Goal: Navigation & Orientation: Find specific page/section

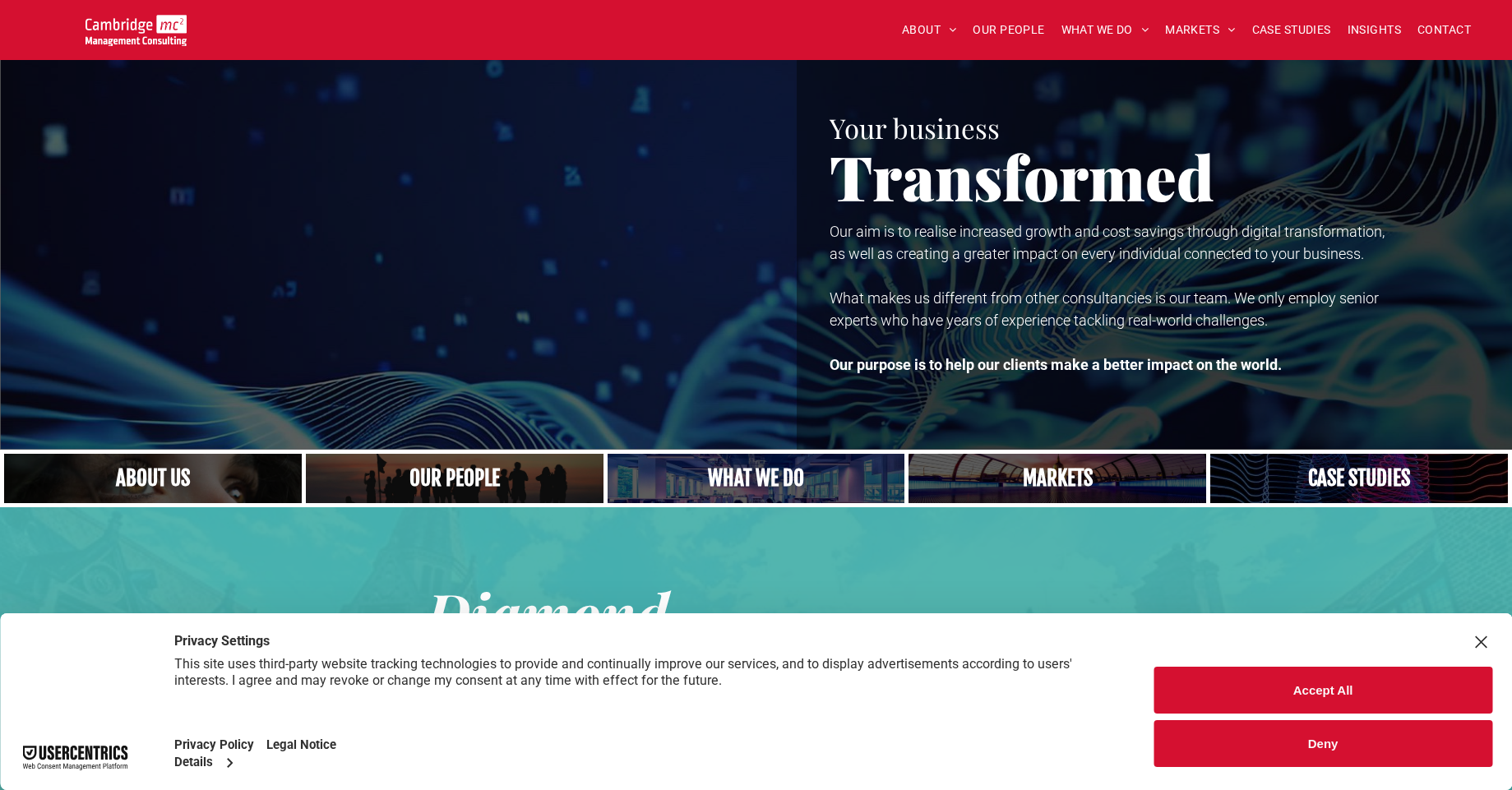
scroll to position [690, 0]
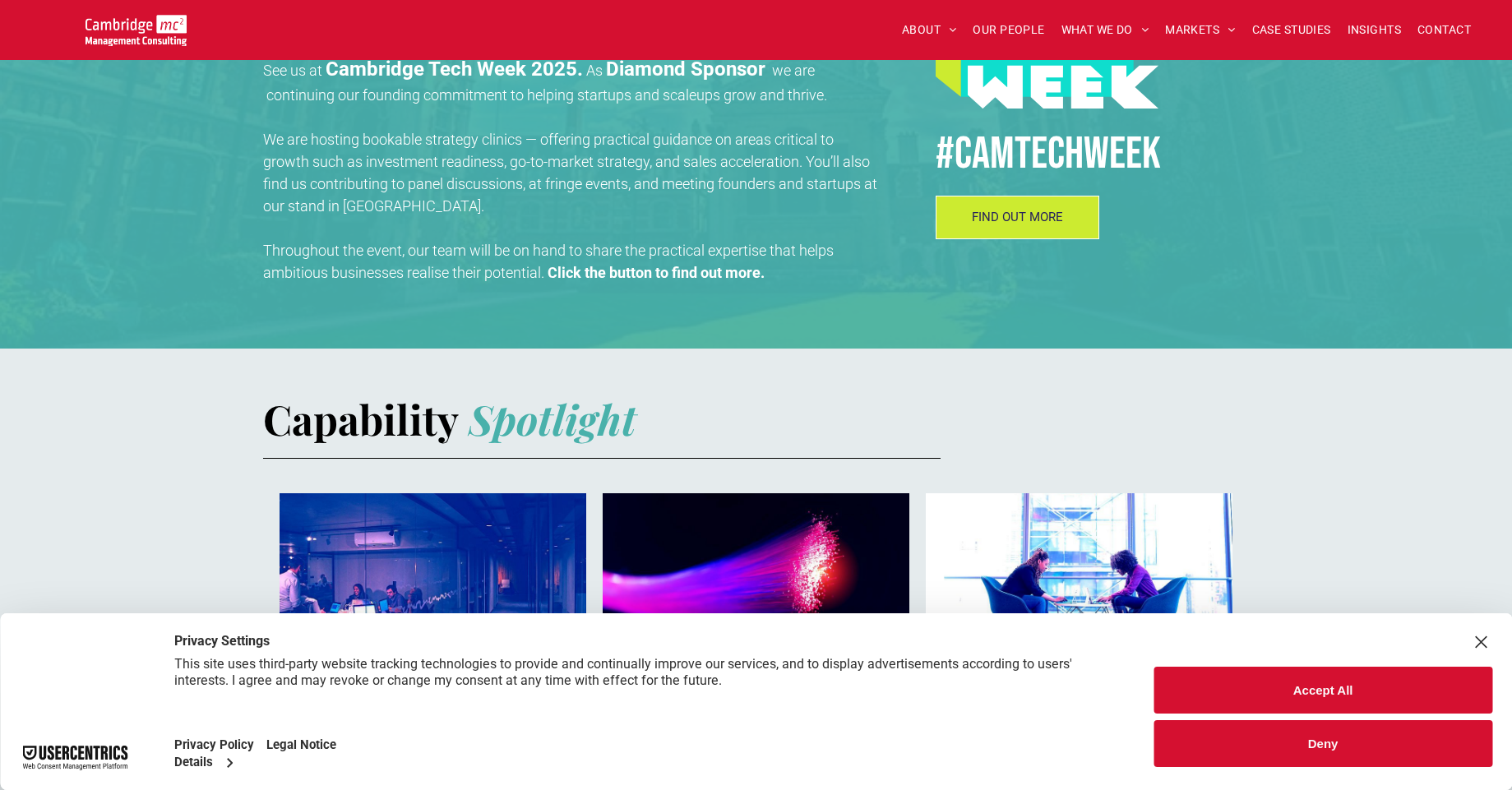
click at [1478, 637] on div "Close Layer" at bounding box center [1481, 641] width 23 height 23
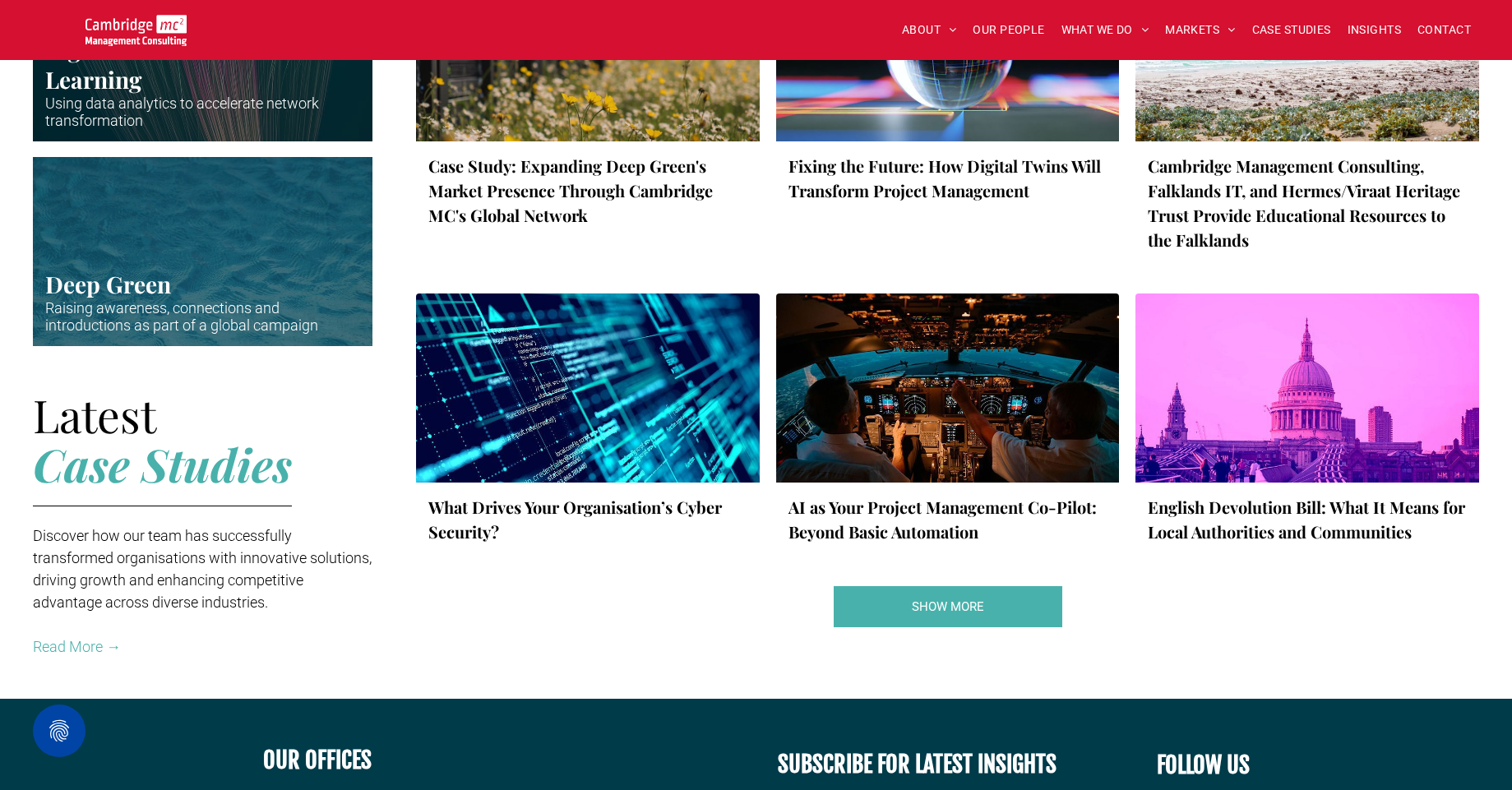
scroll to position [2663, 0]
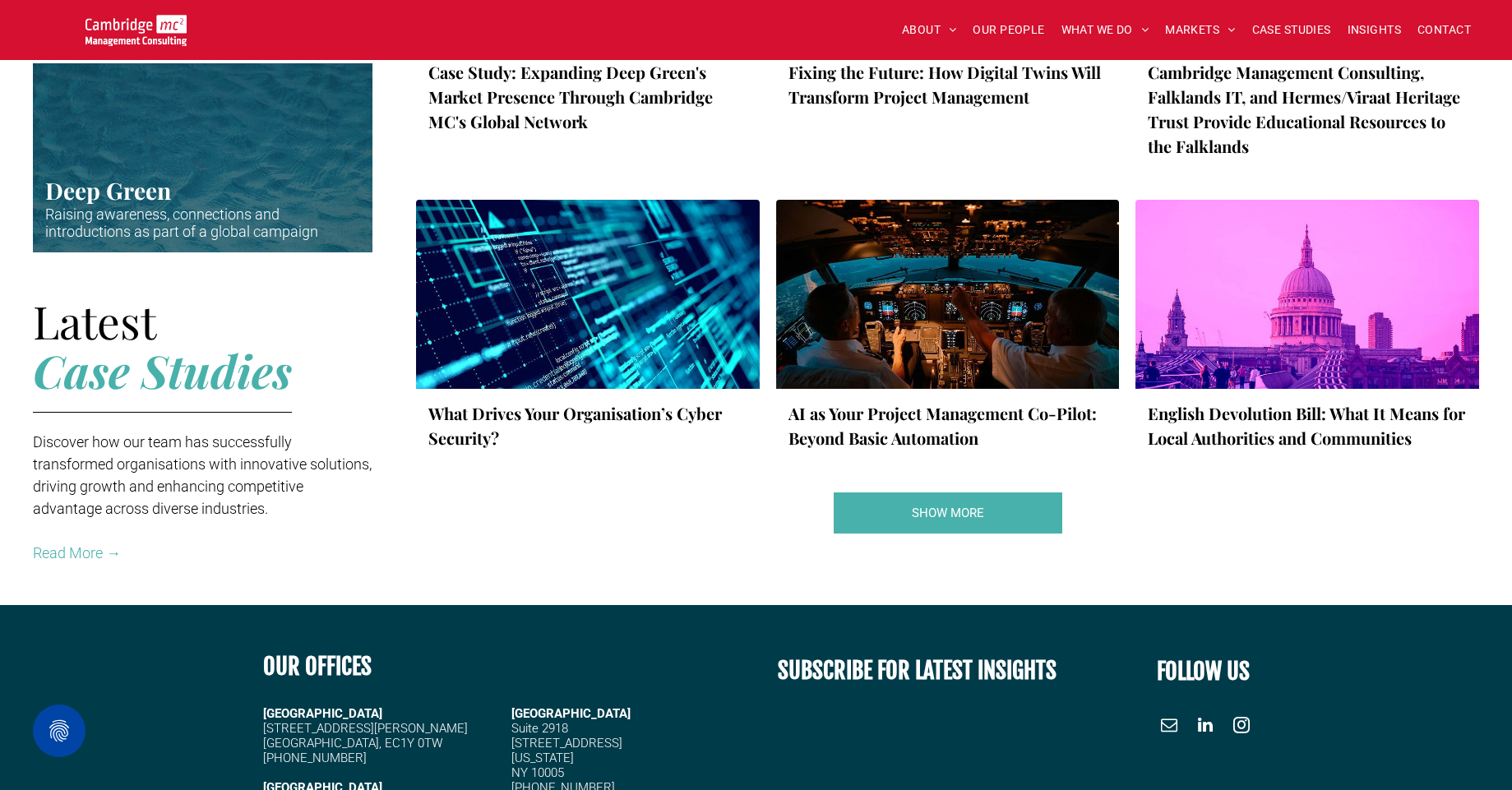
click at [1199, 732] on span "linkedin" at bounding box center [1205, 725] width 26 height 26
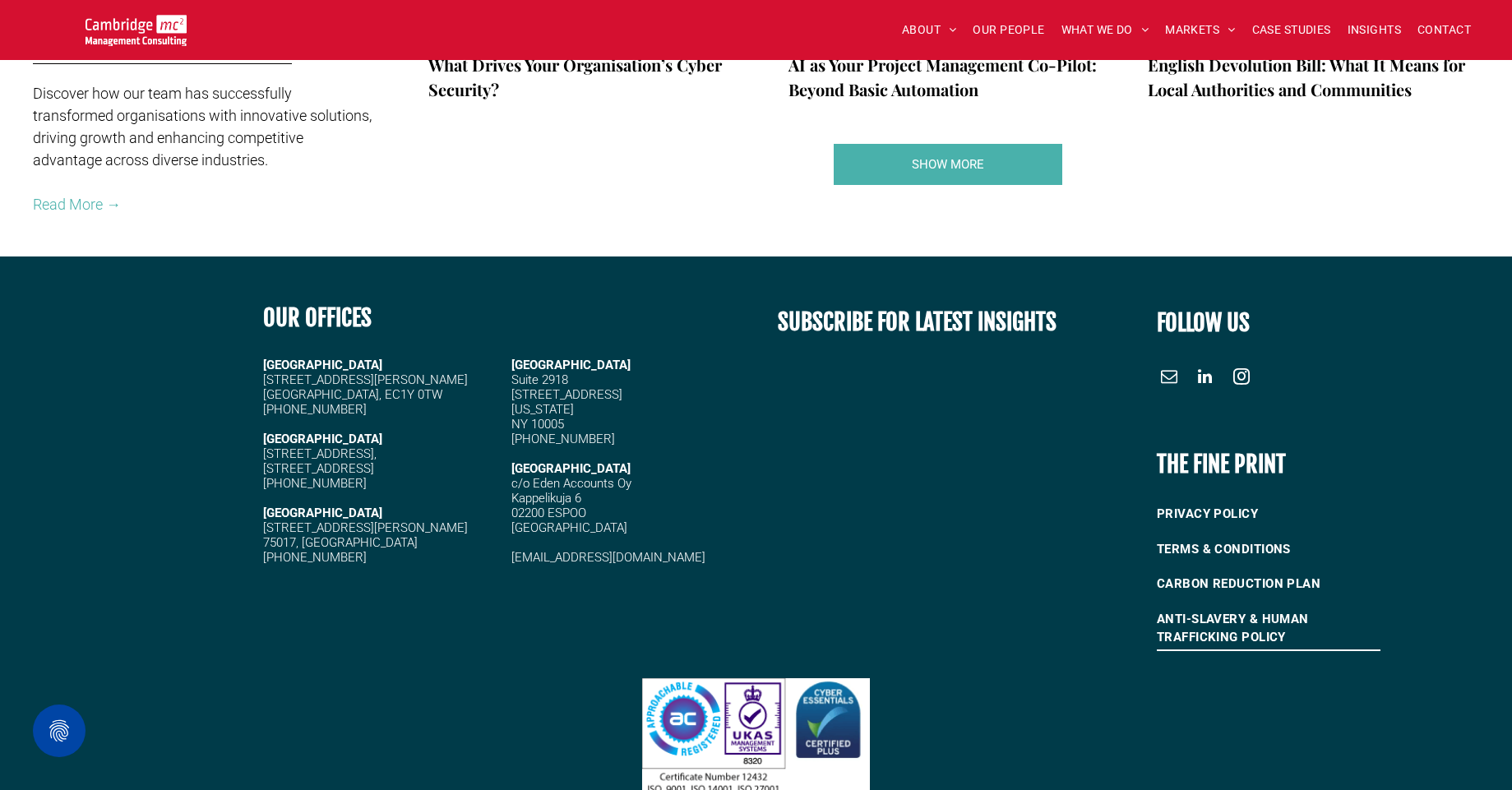
scroll to position [3065, 0]
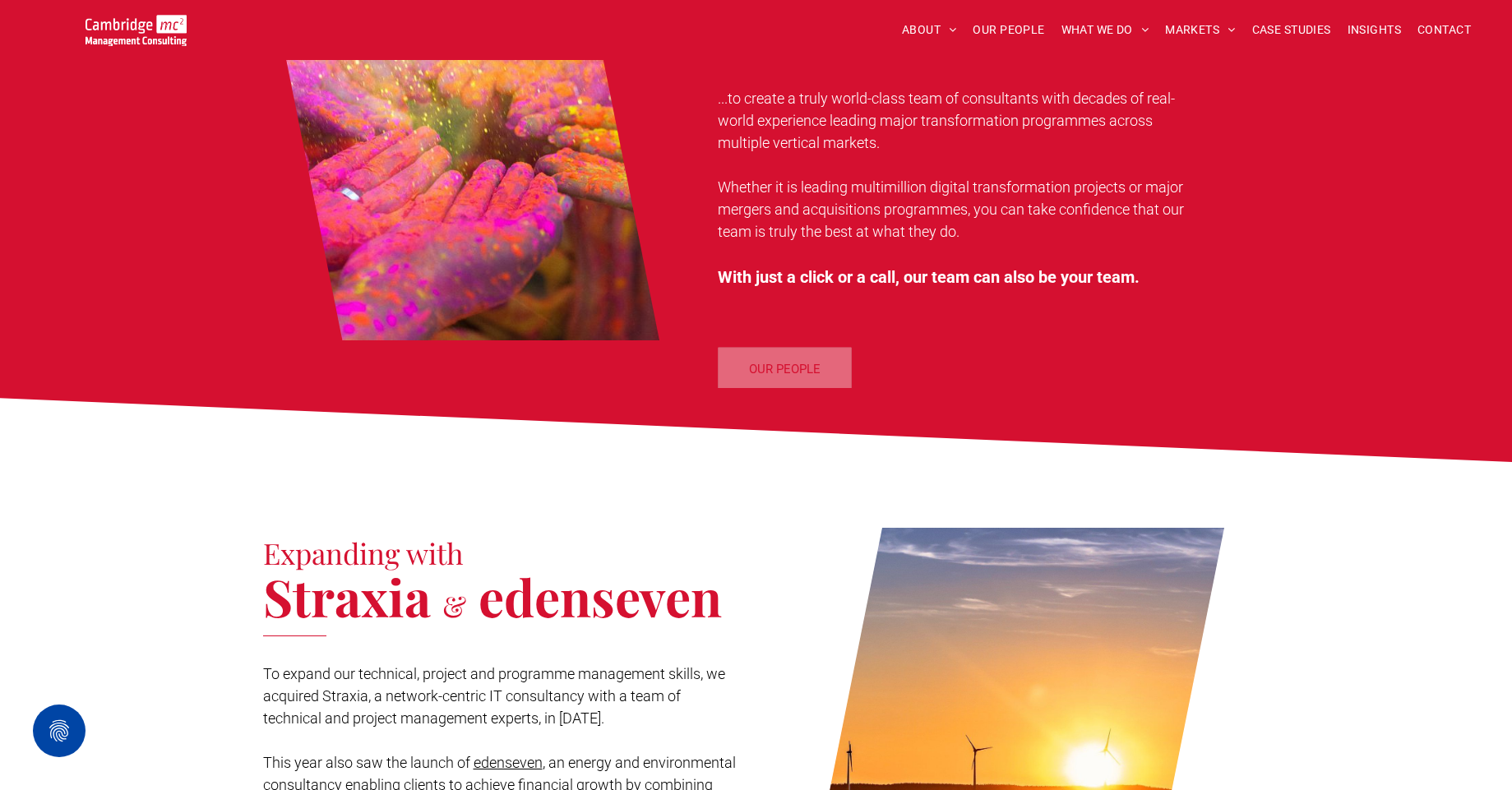
scroll to position [1381, 0]
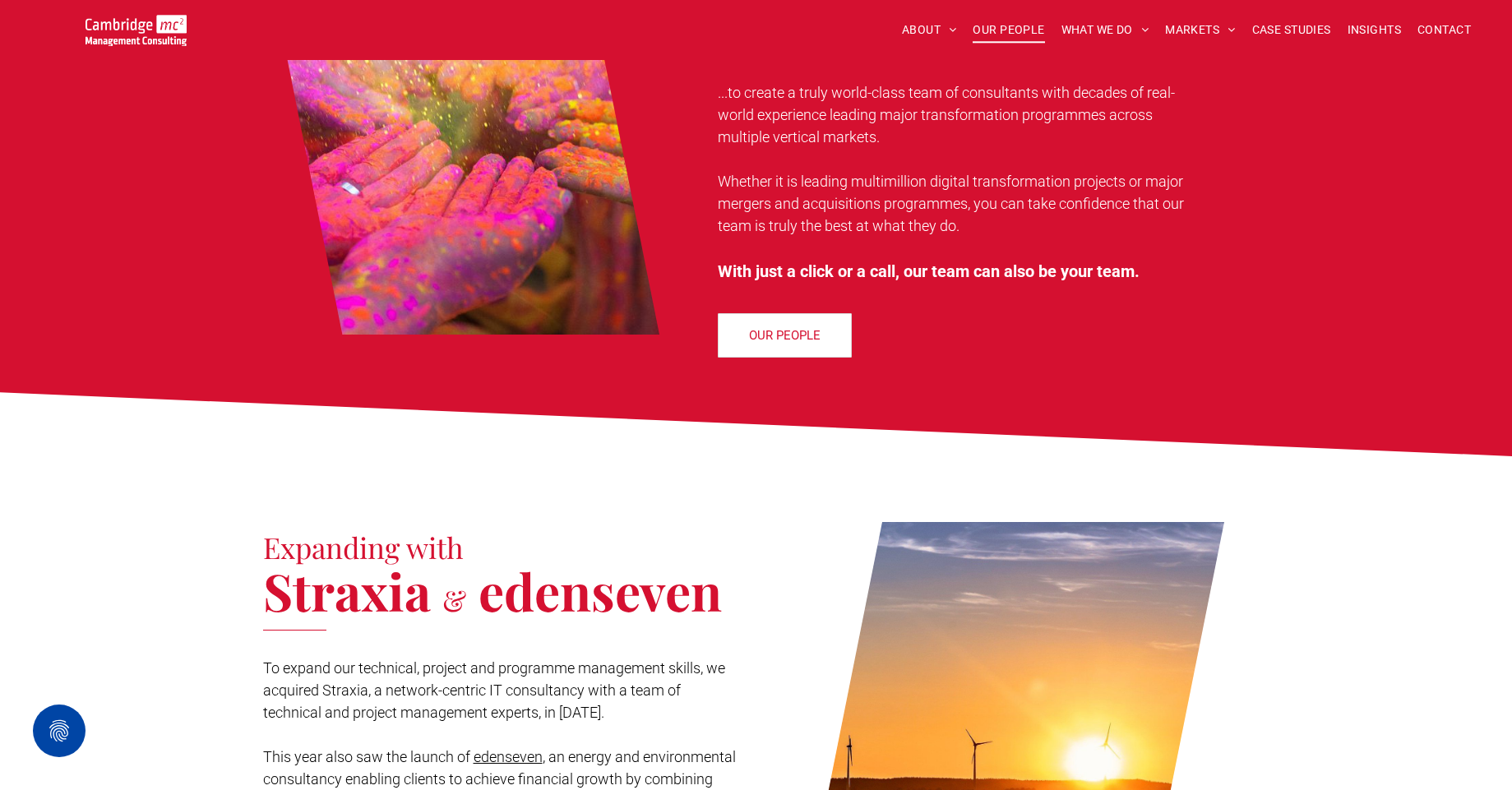
click at [1014, 33] on span "OUR PEOPLE" at bounding box center [1009, 30] width 71 height 25
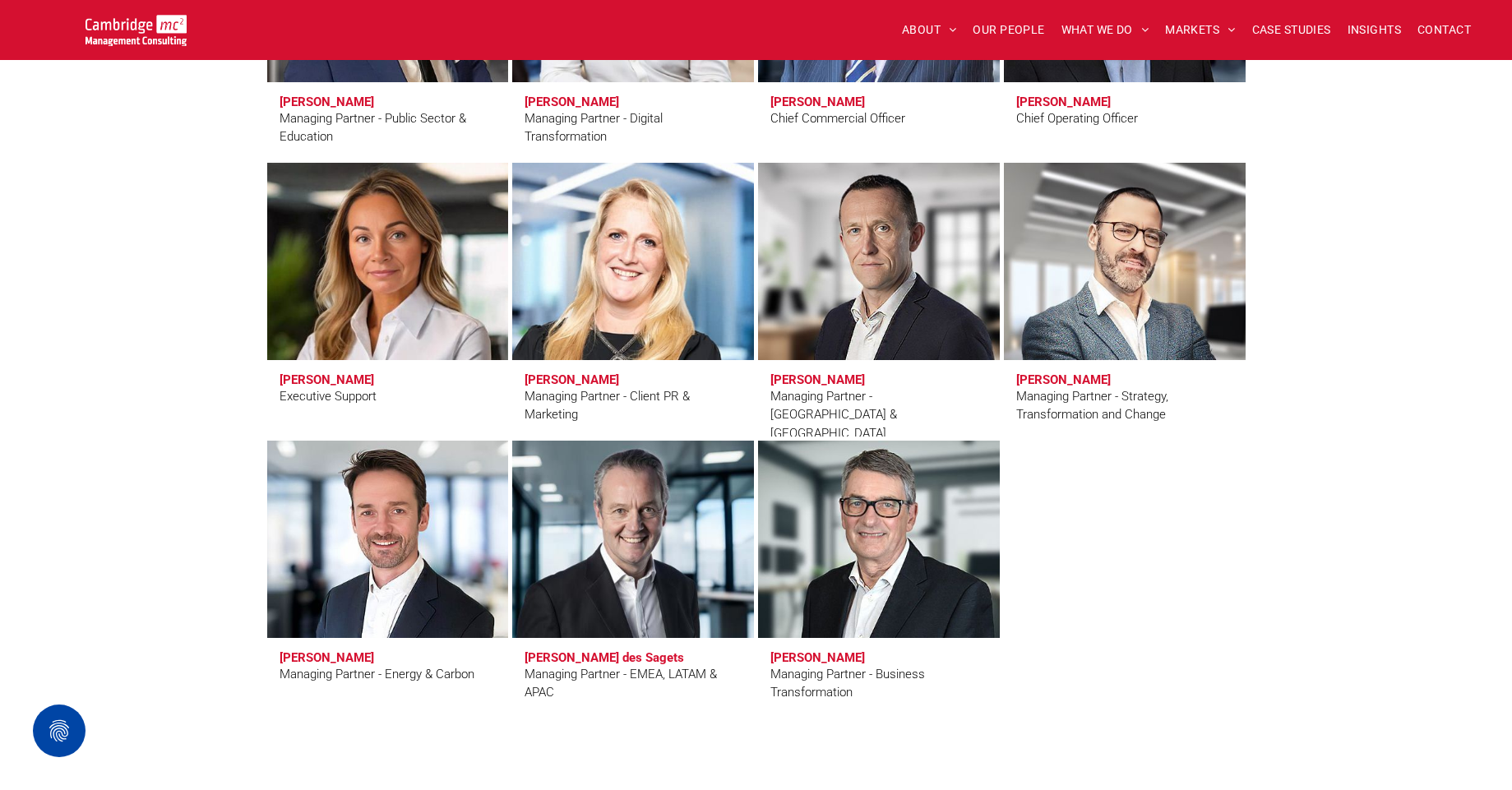
scroll to position [986, 0]
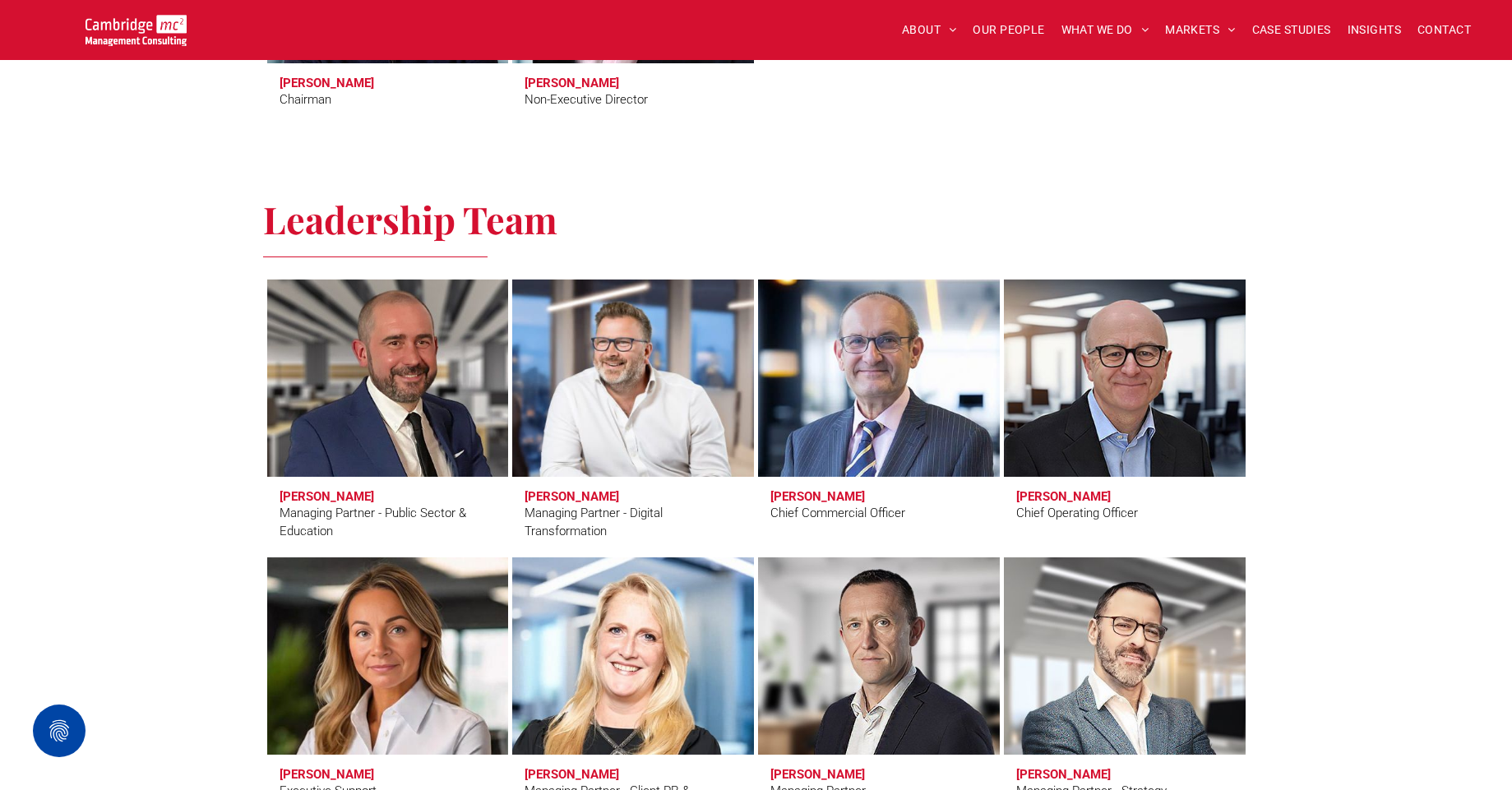
click at [1369, 268] on div "Leadership Team Craig Cheney Managing Partner - Public Sector & Education Simon…" at bounding box center [756, 660] width 1512 height 988
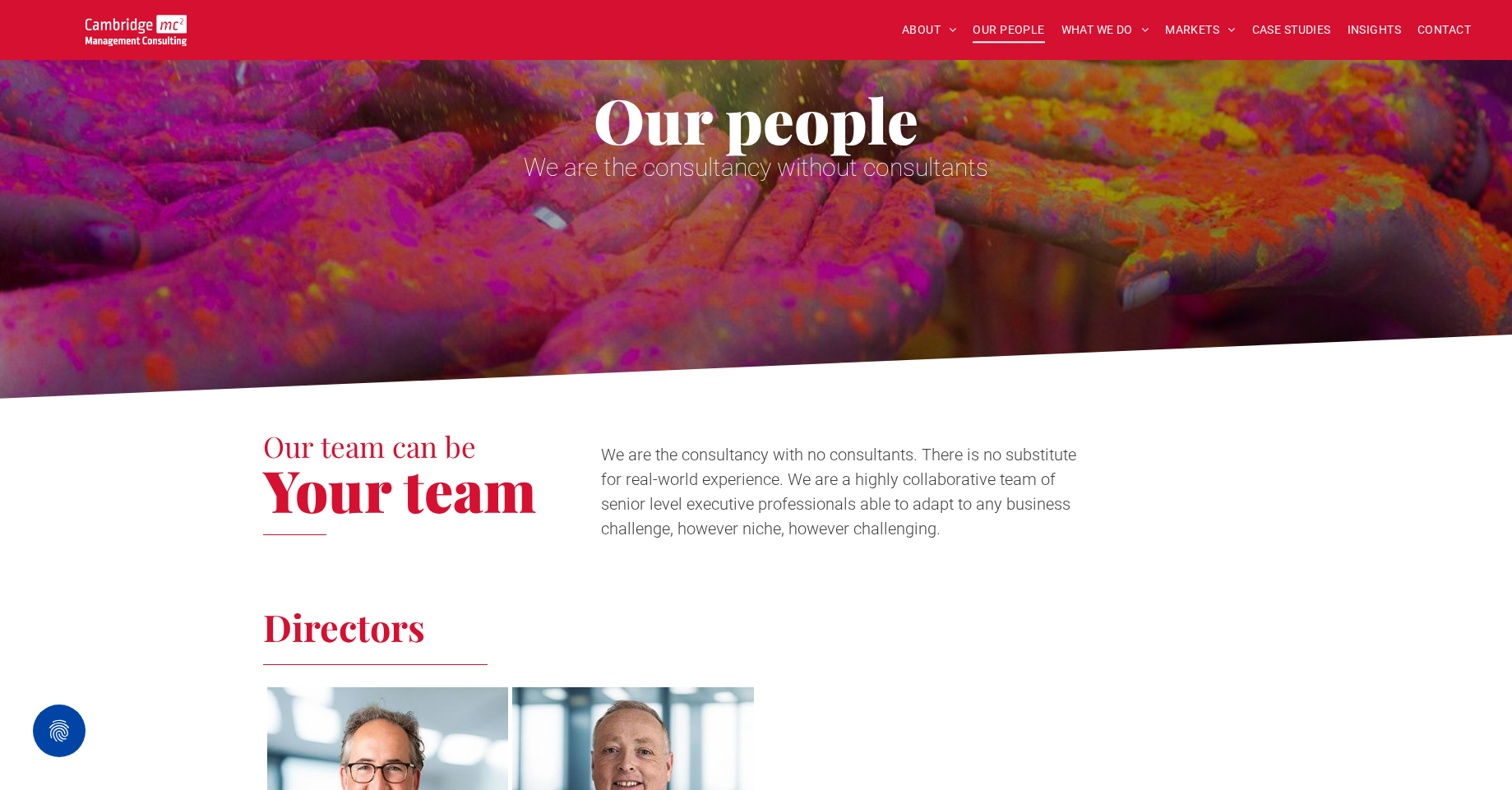
scroll to position [0, 0]
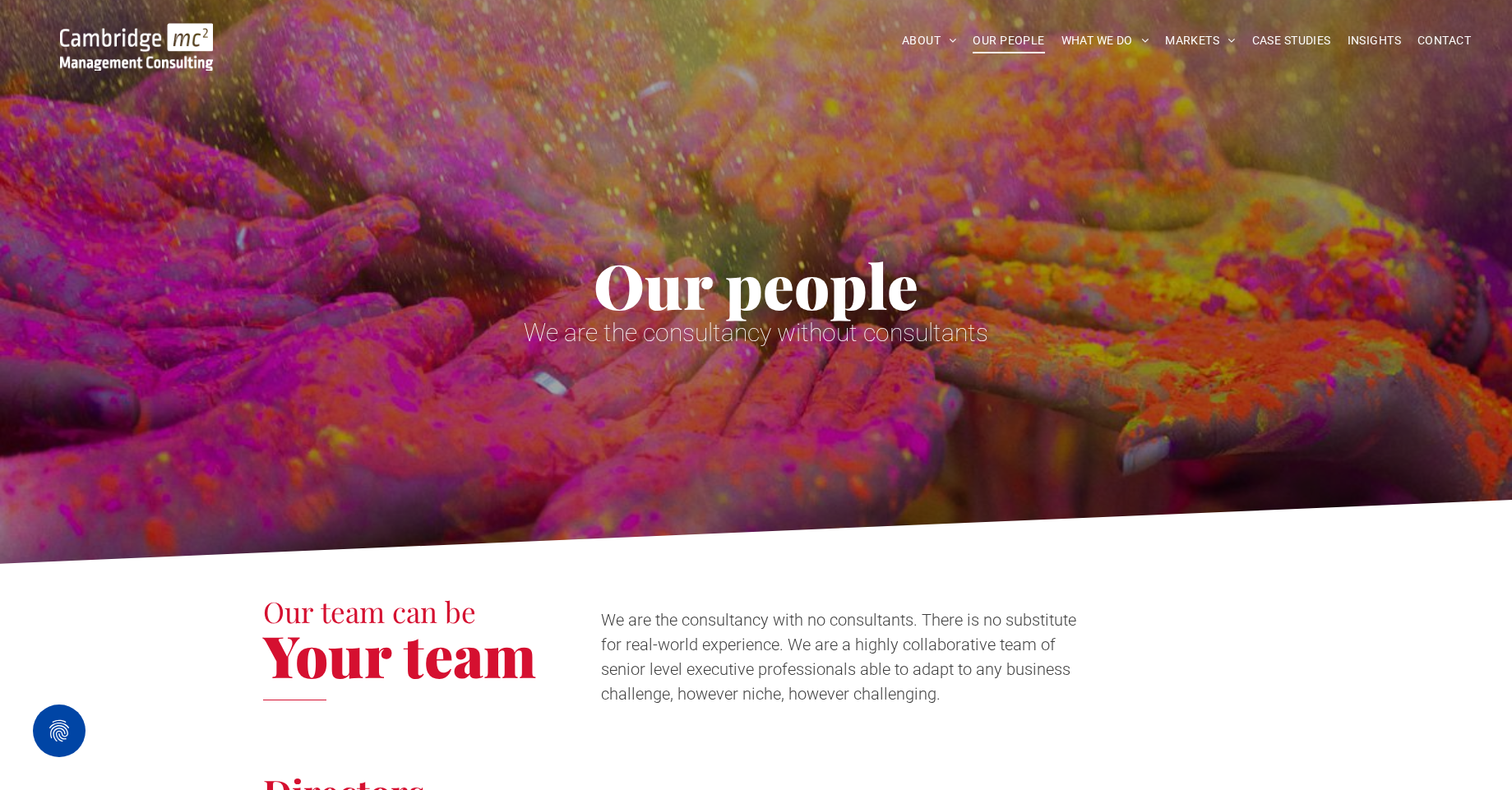
click at [1395, 613] on div "Our team can be Your team We are the consultancy with no consultants. There is …" at bounding box center [756, 651] width 1512 height 175
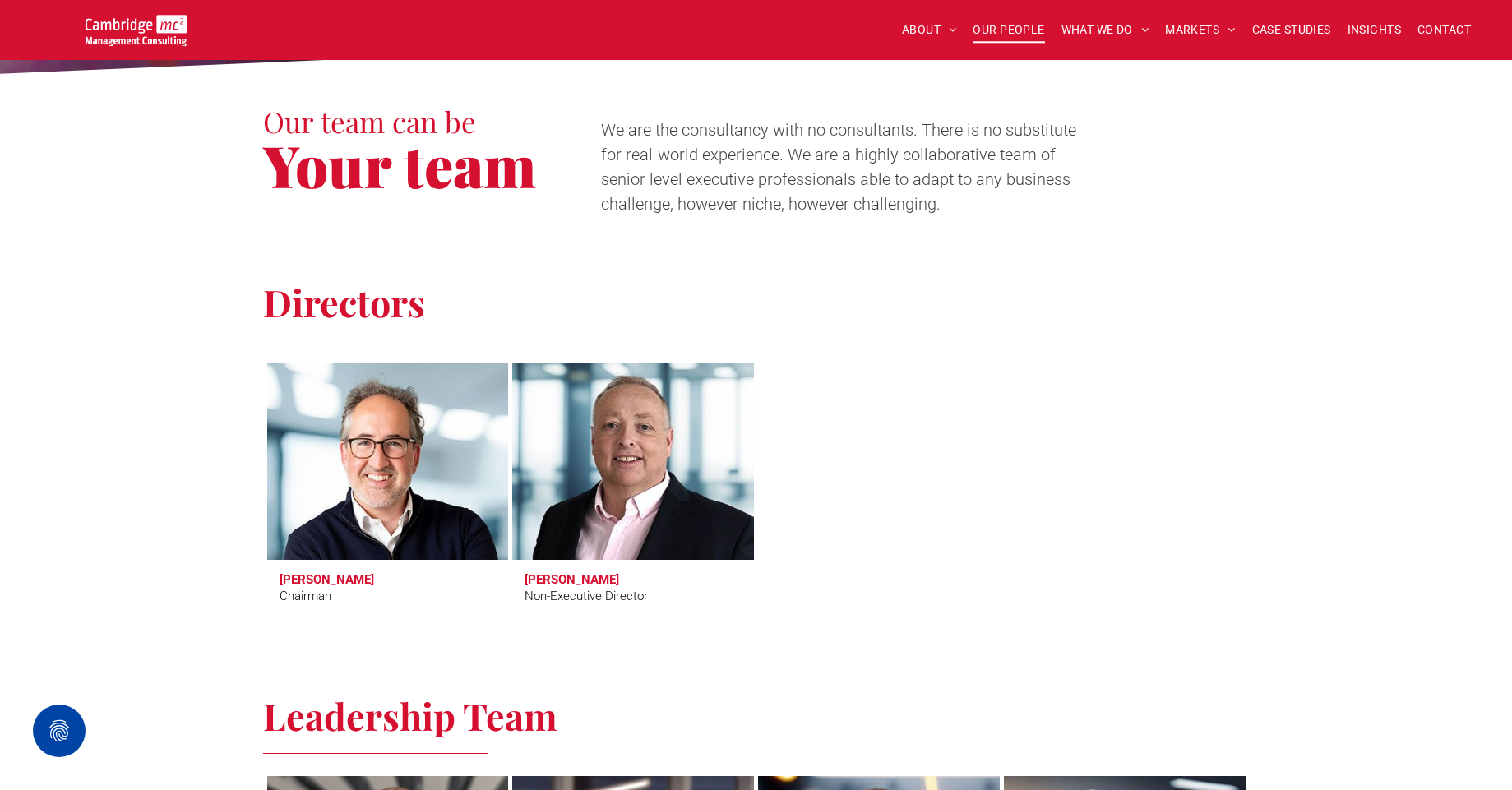
scroll to position [493, 0]
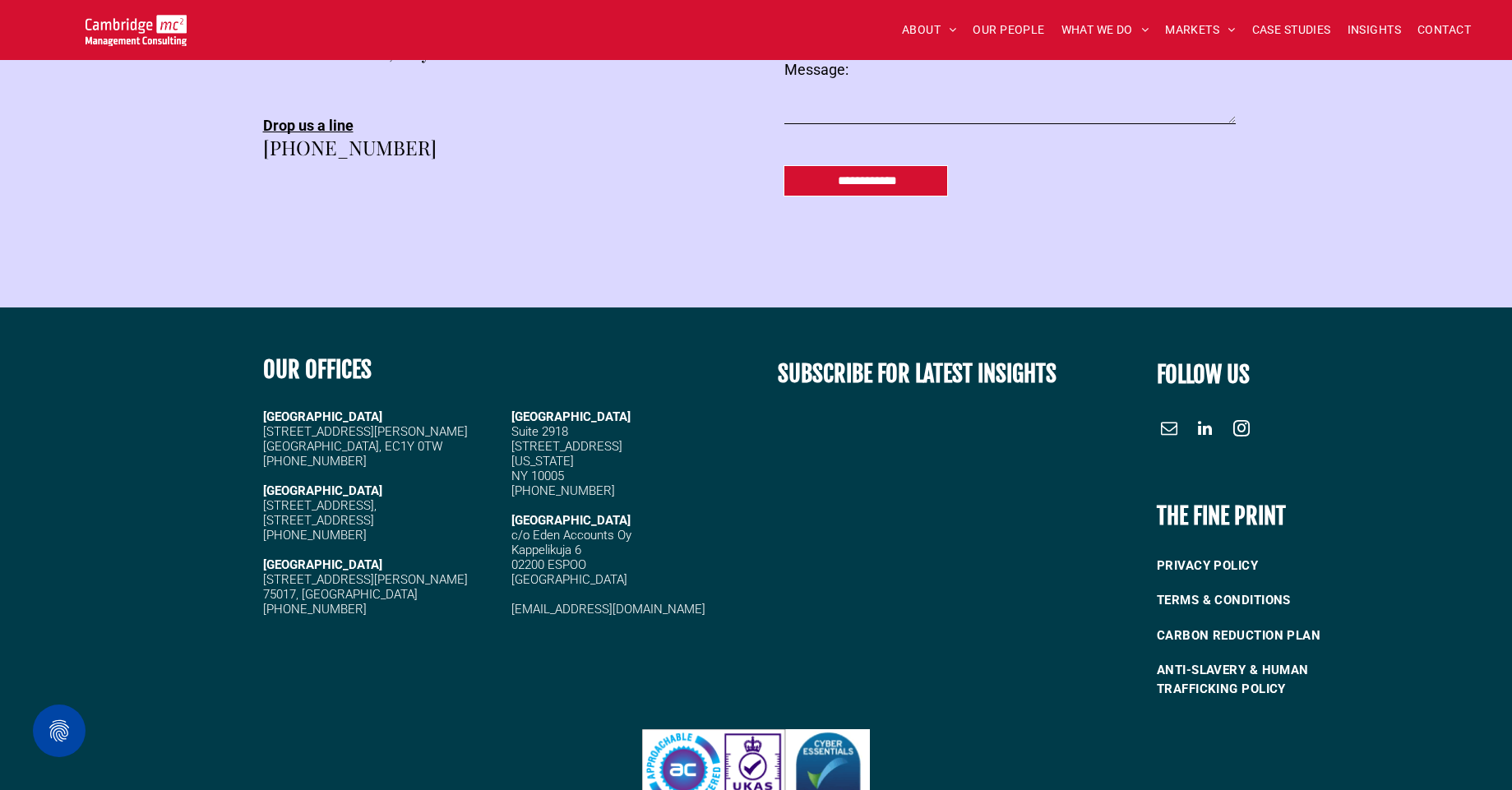
scroll to position [2170, 0]
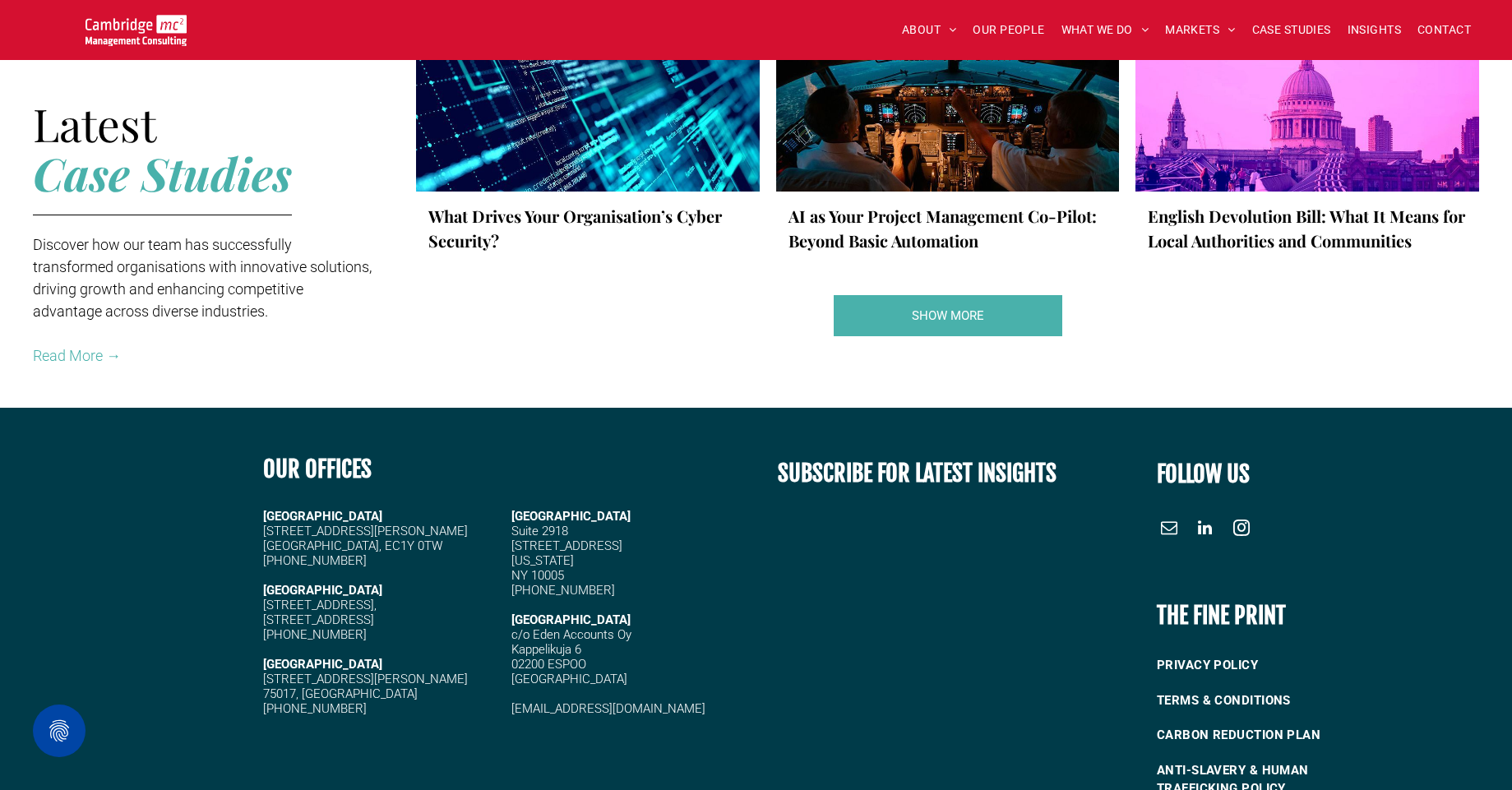
scroll to position [3065, 0]
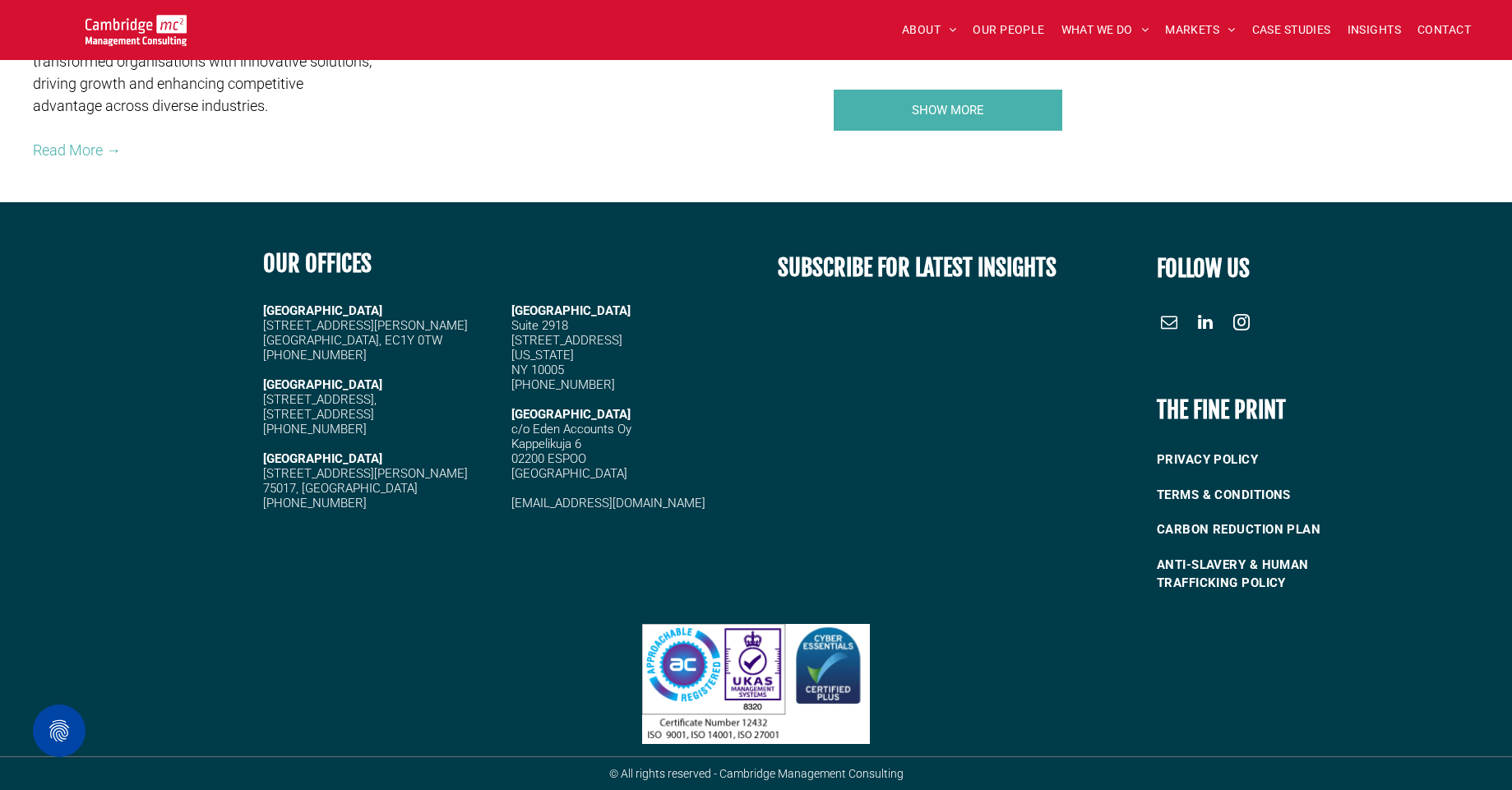
click at [1202, 329] on span "linkedin" at bounding box center [1205, 322] width 26 height 26
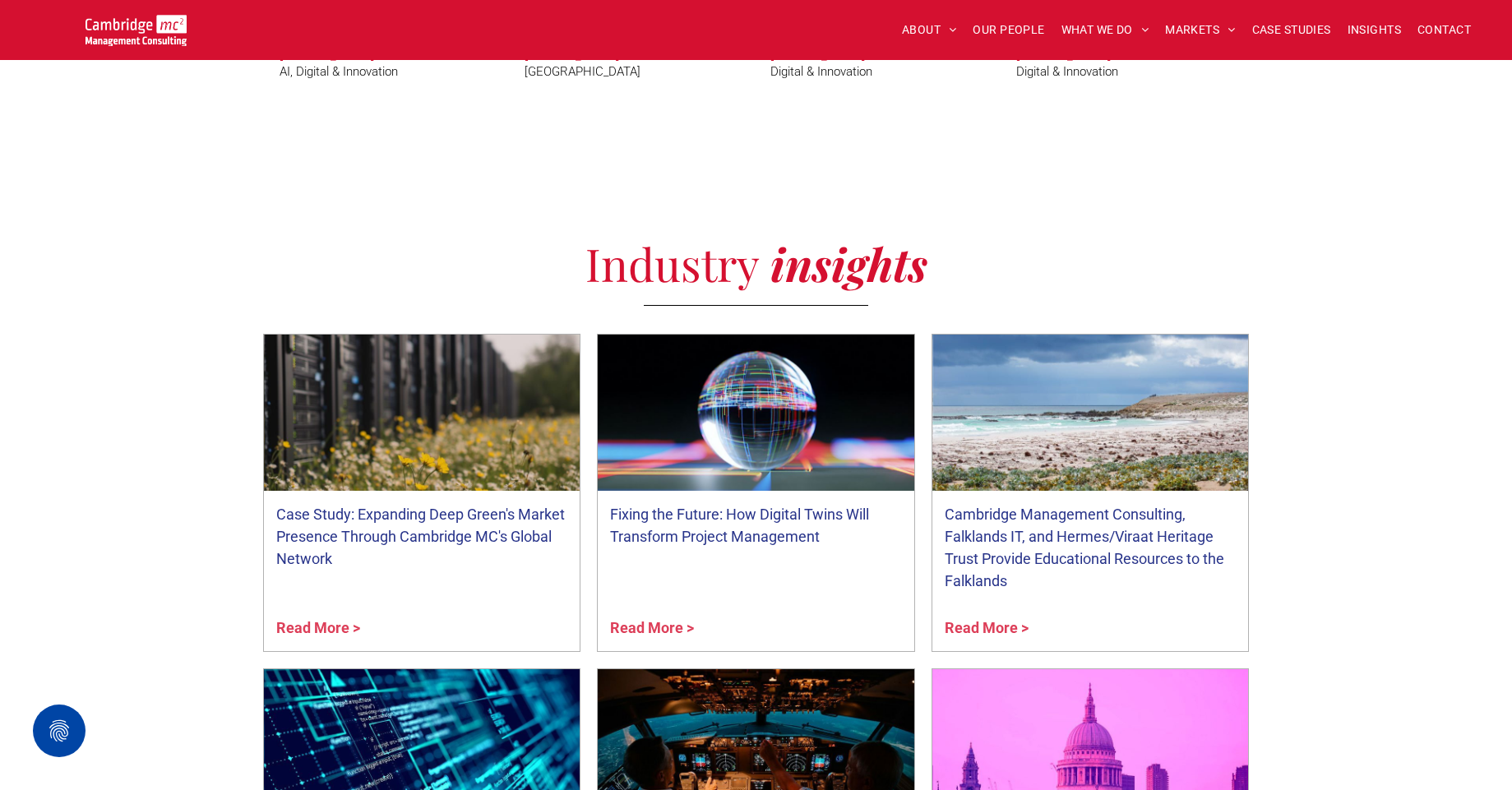
scroll to position [5819, 0]
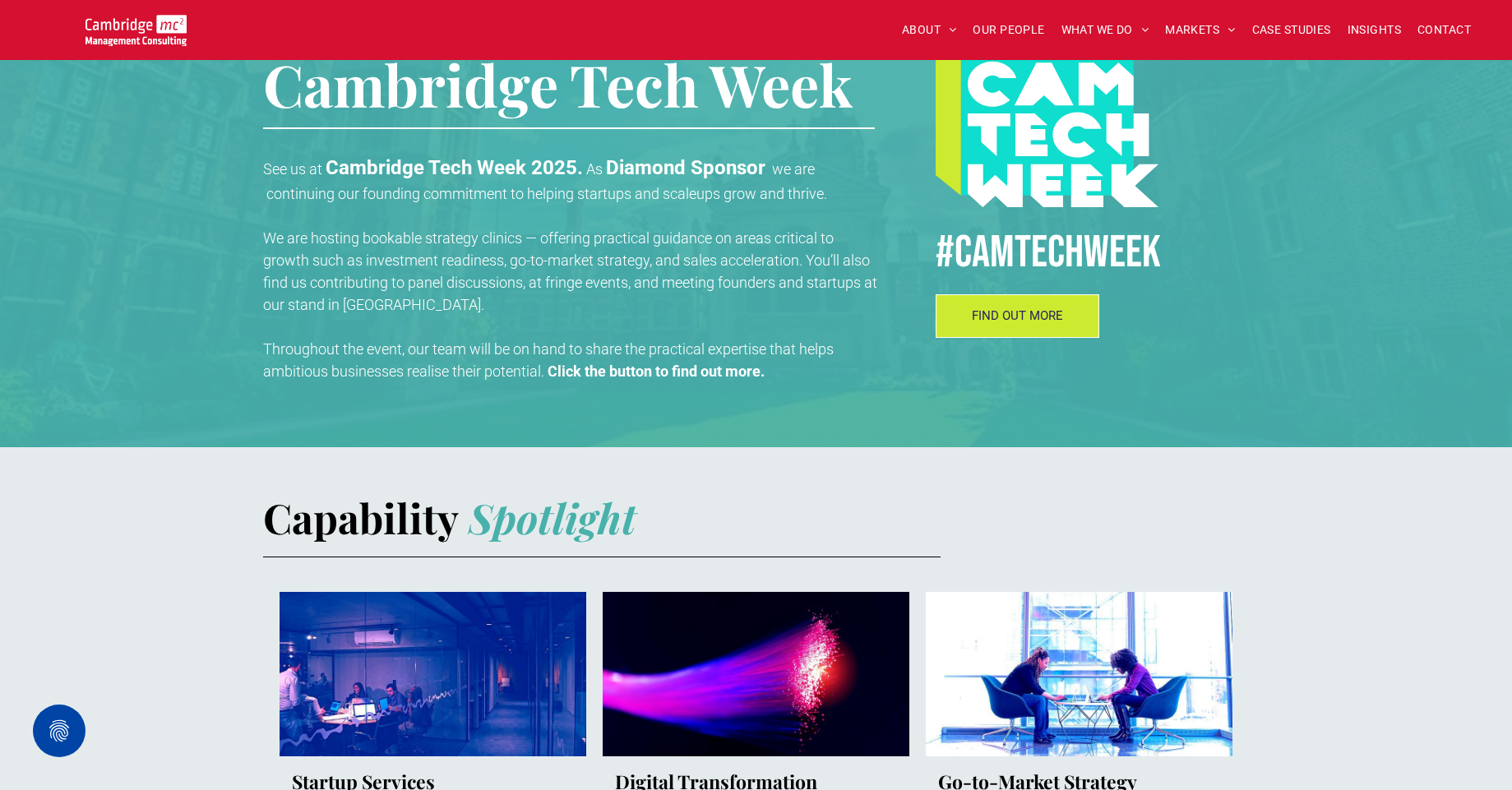
scroll to position [986, 0]
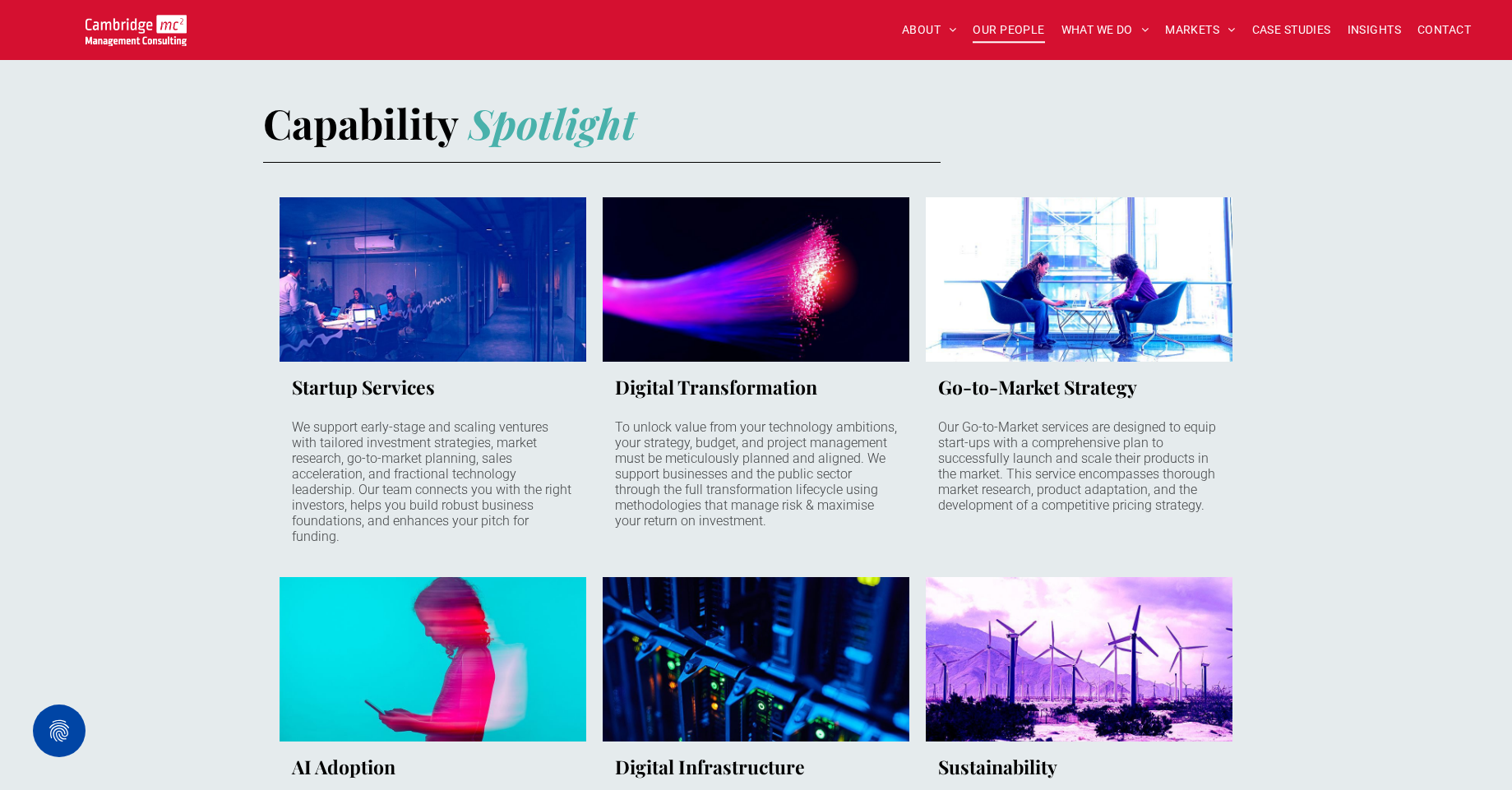
click at [1021, 36] on span "OUR PEOPLE" at bounding box center [1009, 30] width 71 height 25
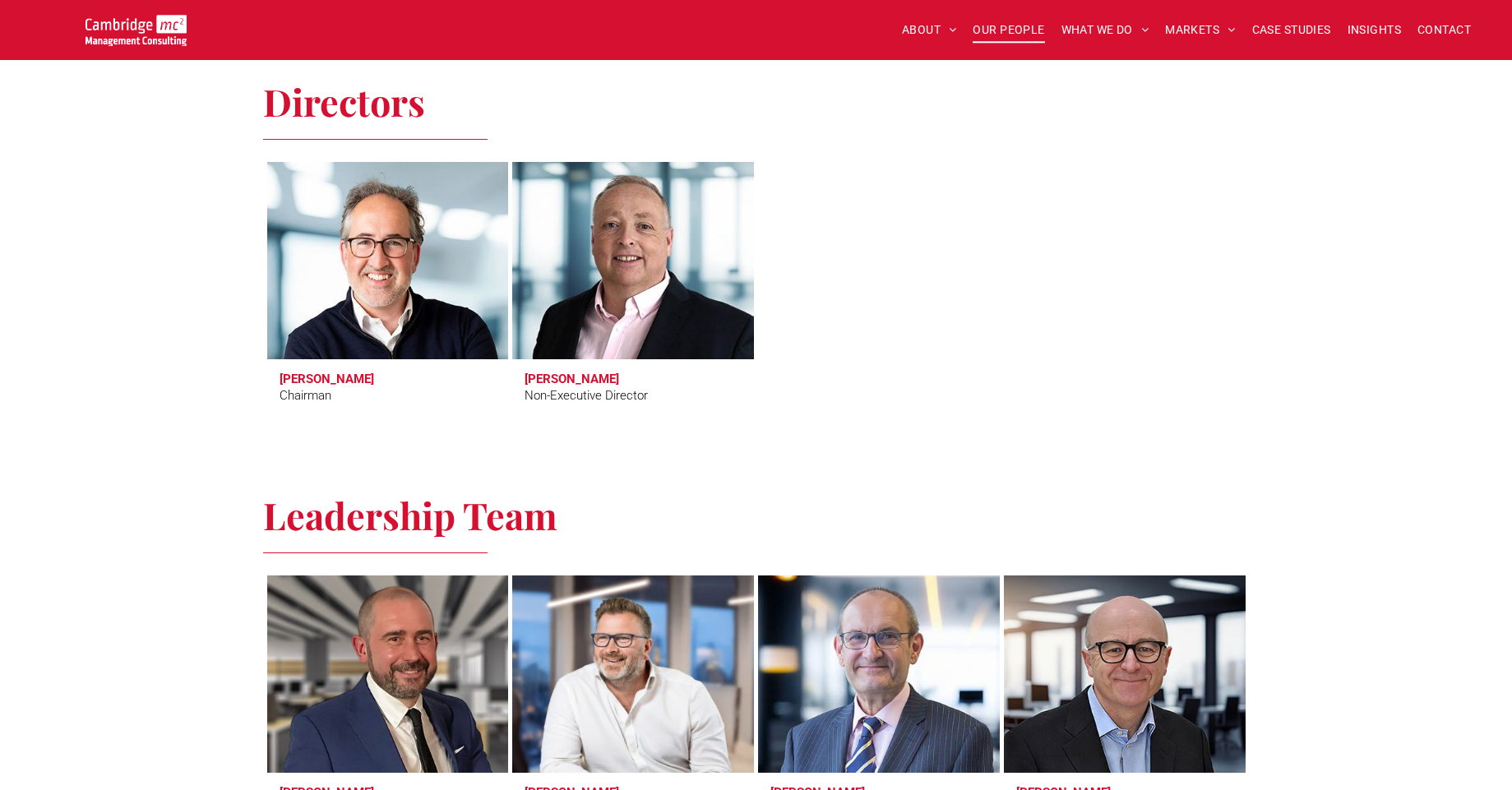
scroll to position [690, 0]
